Goal: Transaction & Acquisition: Download file/media

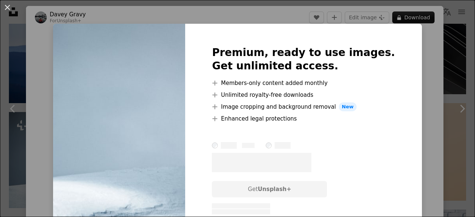
scroll to position [414, 0]
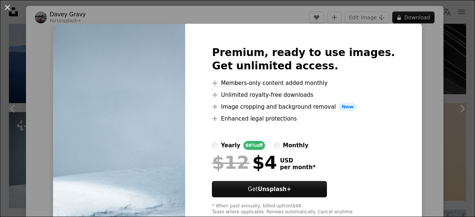
click at [154, 92] on img at bounding box center [119, 131] width 132 height 214
click at [115, 62] on img at bounding box center [119, 131] width 132 height 214
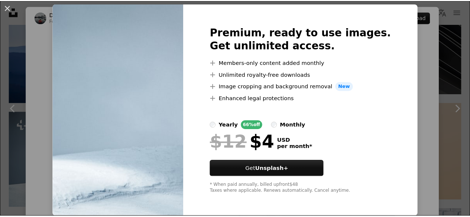
scroll to position [0, 0]
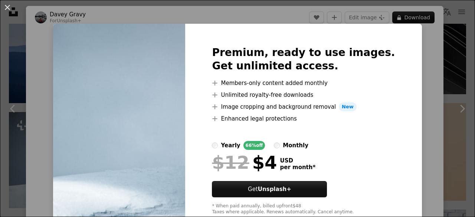
click at [427, 15] on div "An X shape Premium, ready to use images. Get unlimited access. A plus sign Memb…" at bounding box center [237, 108] width 475 height 217
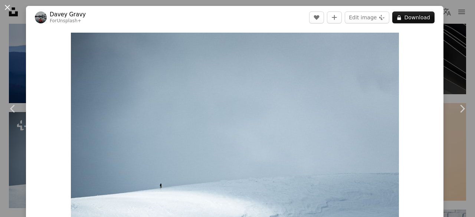
click at [4, 9] on button "An X shape" at bounding box center [7, 7] width 9 height 9
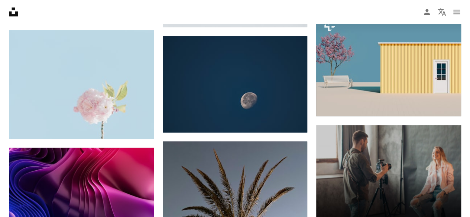
scroll to position [1844, 0]
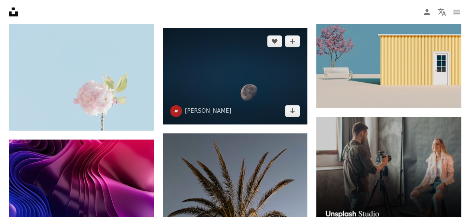
click at [214, 89] on img at bounding box center [235, 76] width 145 height 97
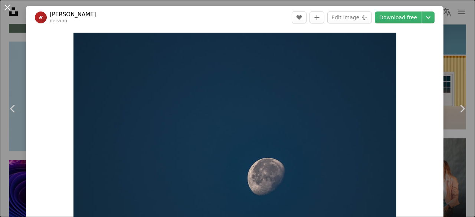
click at [8, 7] on button "An X shape" at bounding box center [7, 7] width 9 height 9
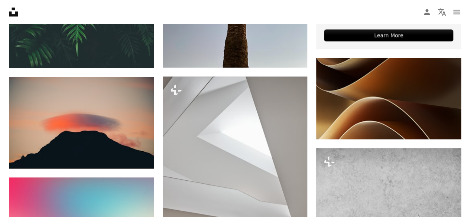
scroll to position [2128, 0]
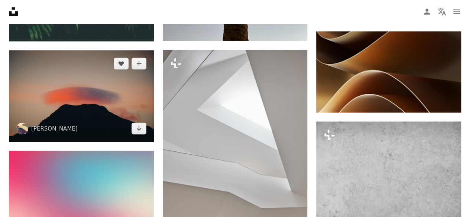
click at [144, 105] on img at bounding box center [81, 96] width 145 height 92
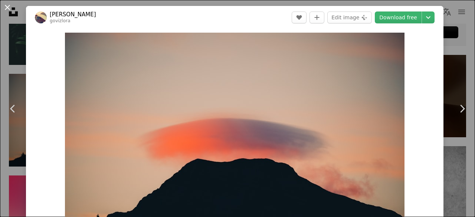
click at [5, 4] on button "An X shape" at bounding box center [7, 7] width 9 height 9
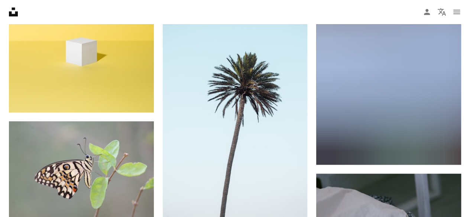
scroll to position [7523, 0]
